Goal: Task Accomplishment & Management: Complete application form

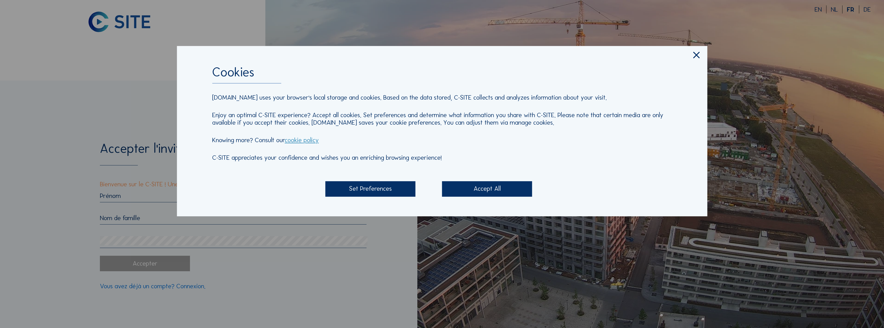
click at [476, 189] on div "Accept All" at bounding box center [487, 188] width 90 height 15
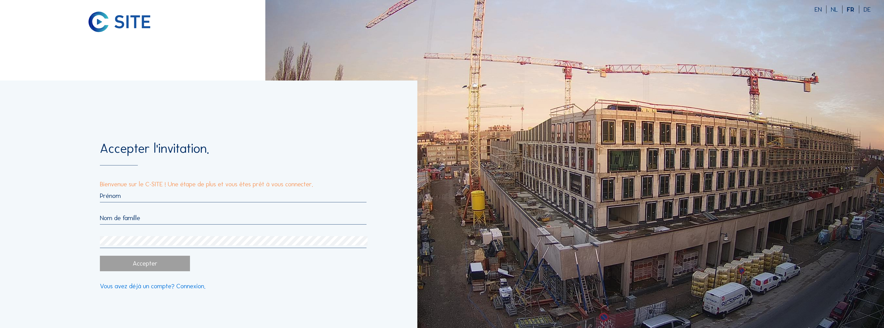
click at [123, 197] on input "text" at bounding box center [233, 196] width 267 height 8
type input "[PERSON_NAME]"
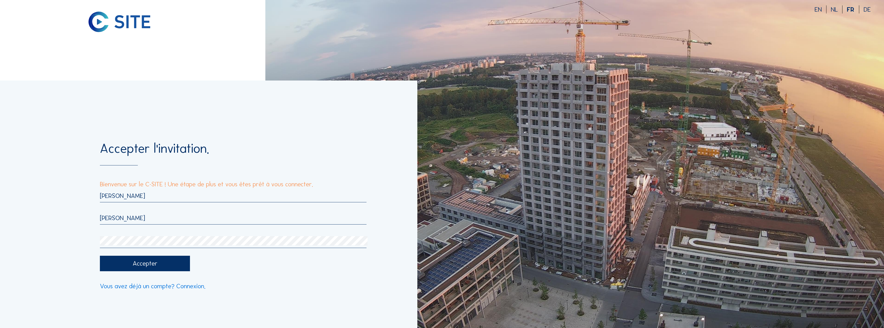
click at [146, 264] on div "Accepter" at bounding box center [145, 263] width 90 height 15
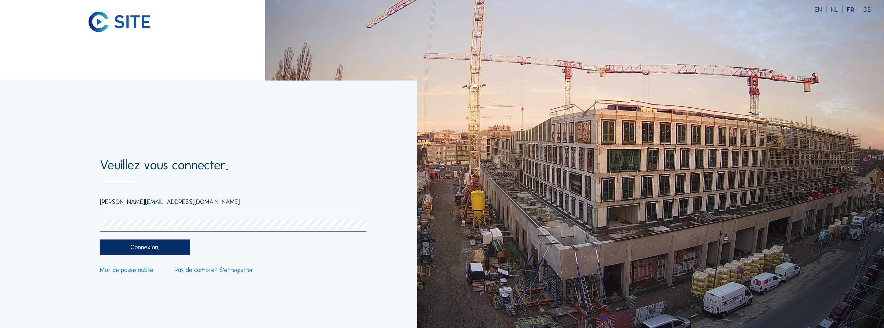
click at [120, 254] on div "Connexion." at bounding box center [145, 246] width 90 height 15
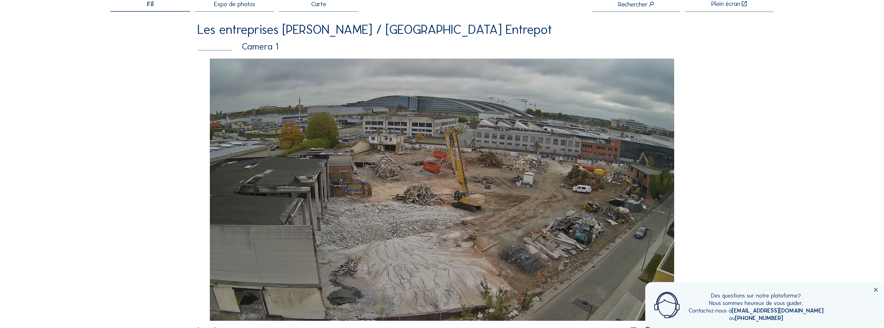
scroll to position [52, 0]
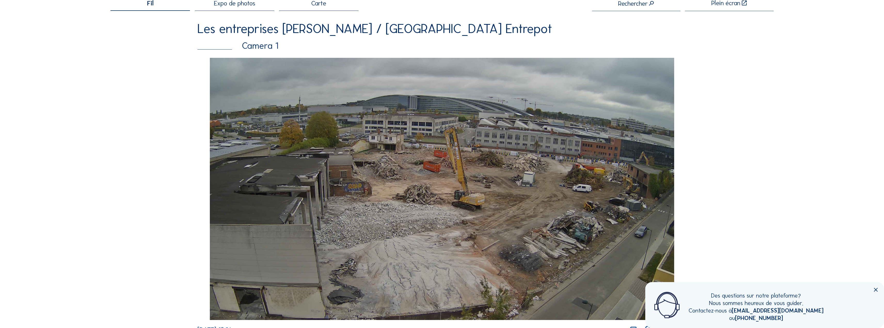
click at [875, 290] on icon at bounding box center [875, 290] width 6 height 6
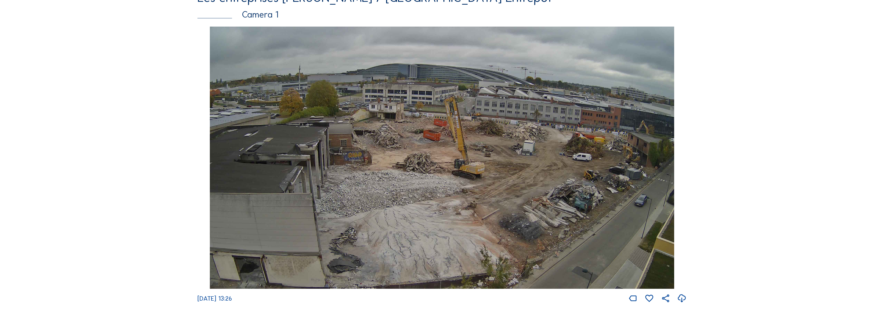
scroll to position [77, 0]
